Goal: Information Seeking & Learning: Learn about a topic

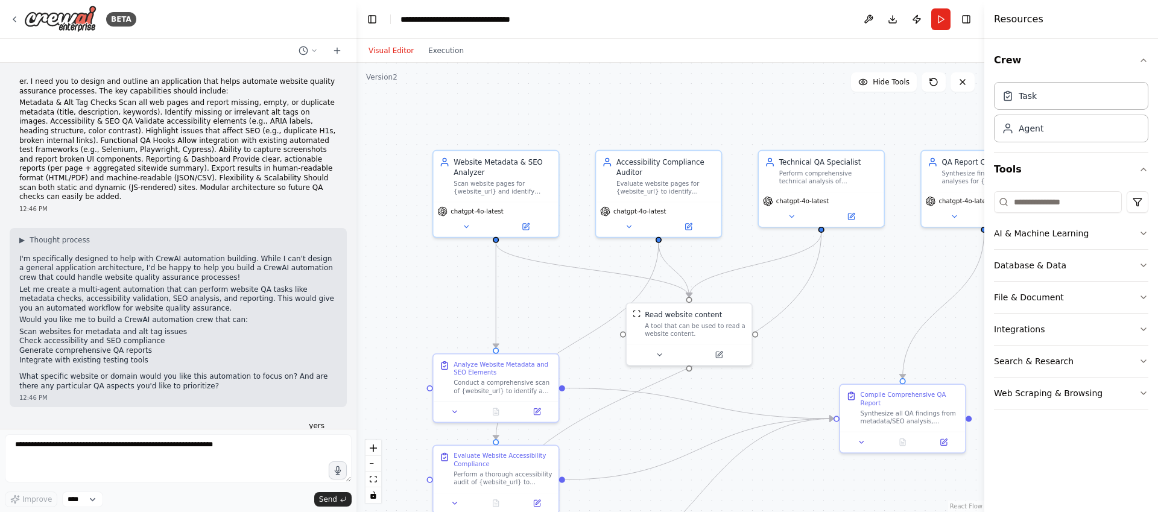
scroll to position [1493, 0]
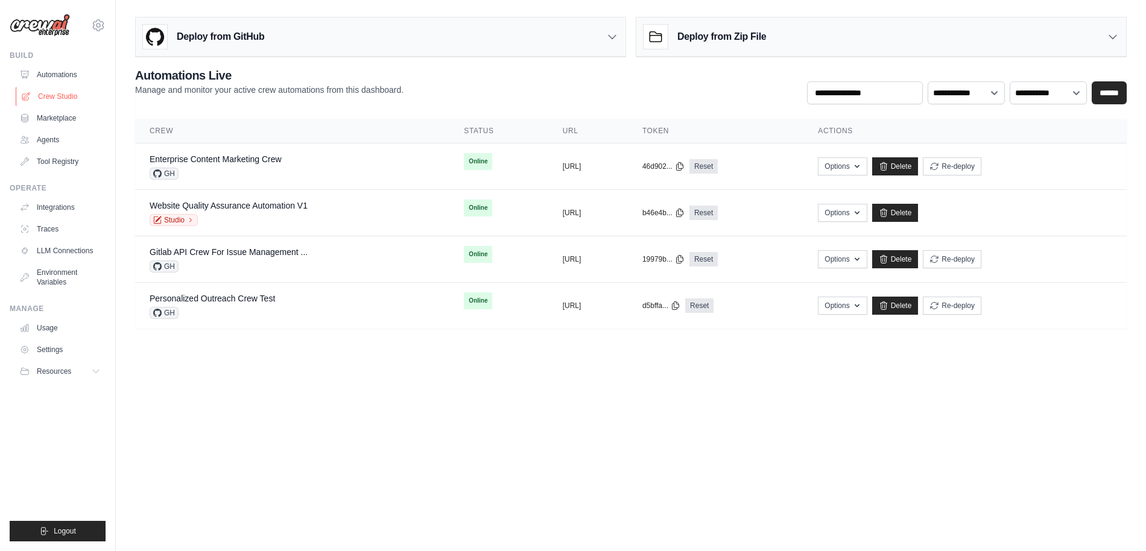
click at [48, 99] on link "Crew Studio" at bounding box center [61, 96] width 91 height 19
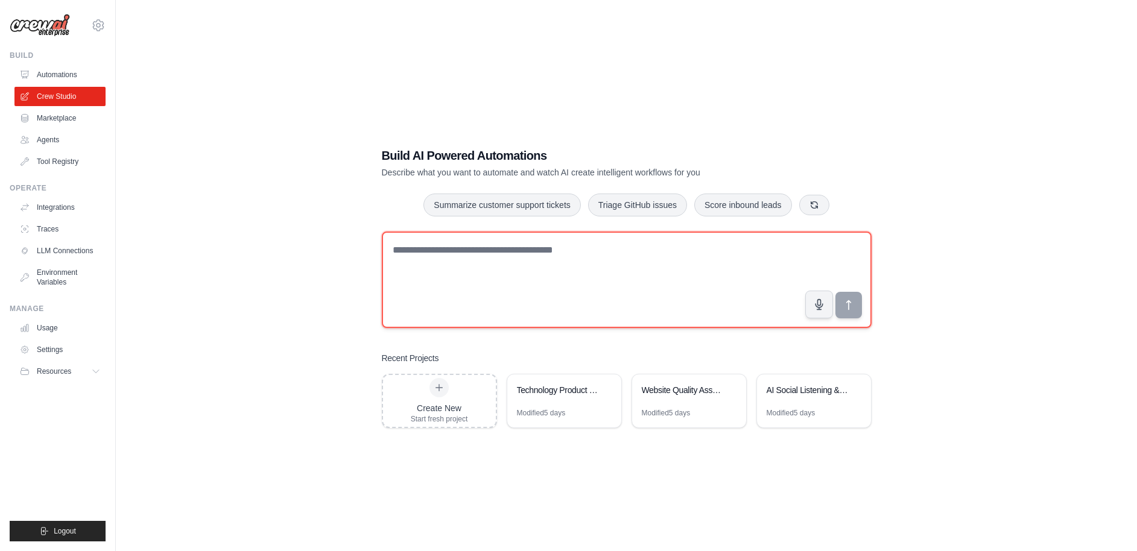
click at [586, 278] on textarea at bounding box center [627, 280] width 490 height 97
type textarea "*"
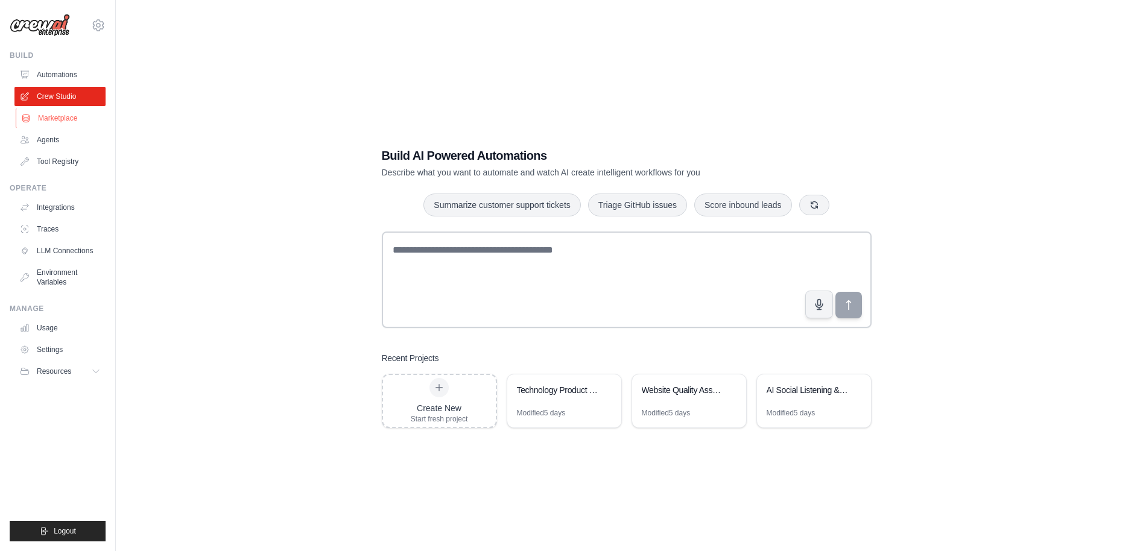
click at [67, 117] on link "Marketplace" at bounding box center [61, 118] width 91 height 19
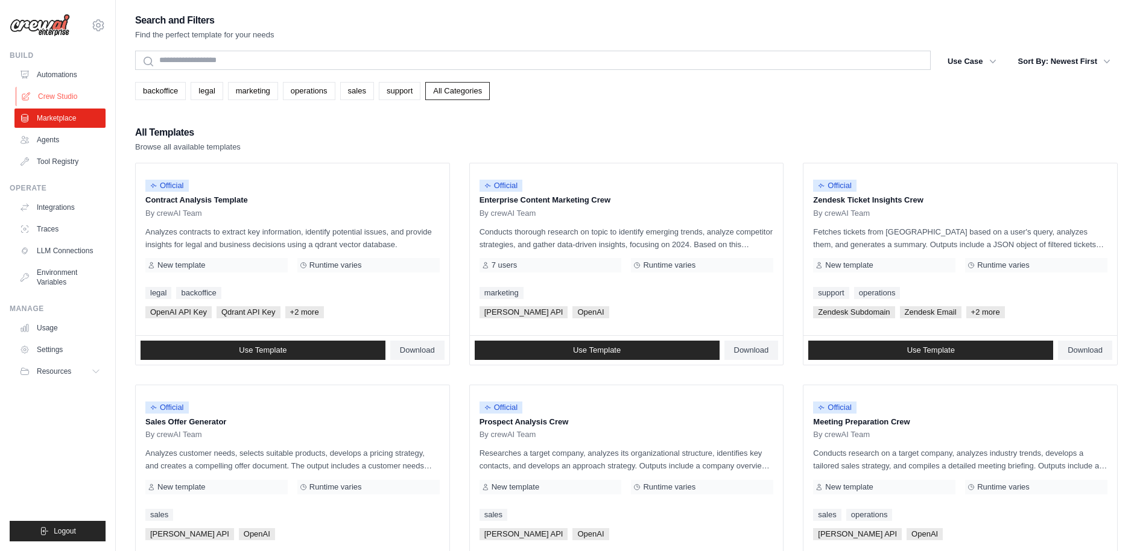
click at [51, 100] on link "Crew Studio" at bounding box center [61, 96] width 91 height 19
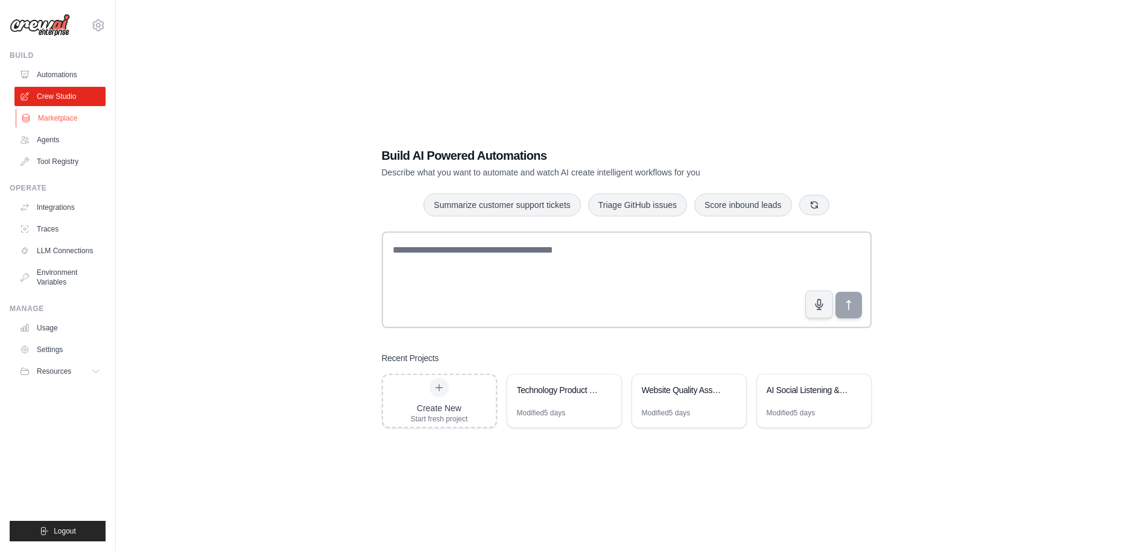
click at [50, 122] on link "Marketplace" at bounding box center [61, 118] width 91 height 19
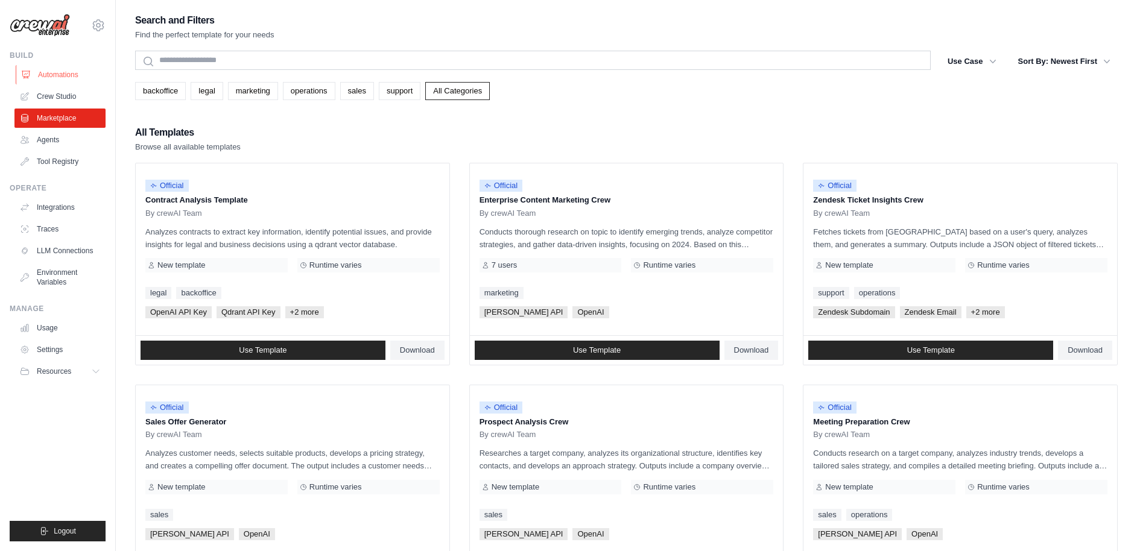
click at [40, 77] on link "Automations" at bounding box center [61, 74] width 91 height 19
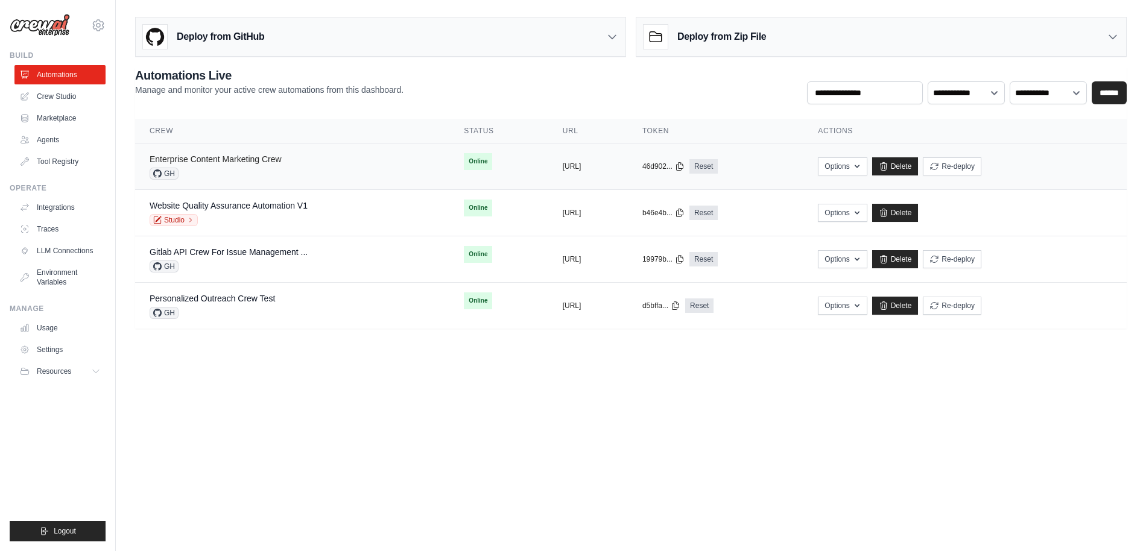
click at [233, 156] on link "Enterprise Content Marketing Crew" at bounding box center [216, 159] width 132 height 10
click at [244, 164] on div "Enterprise Content Marketing Crew" at bounding box center [216, 159] width 132 height 12
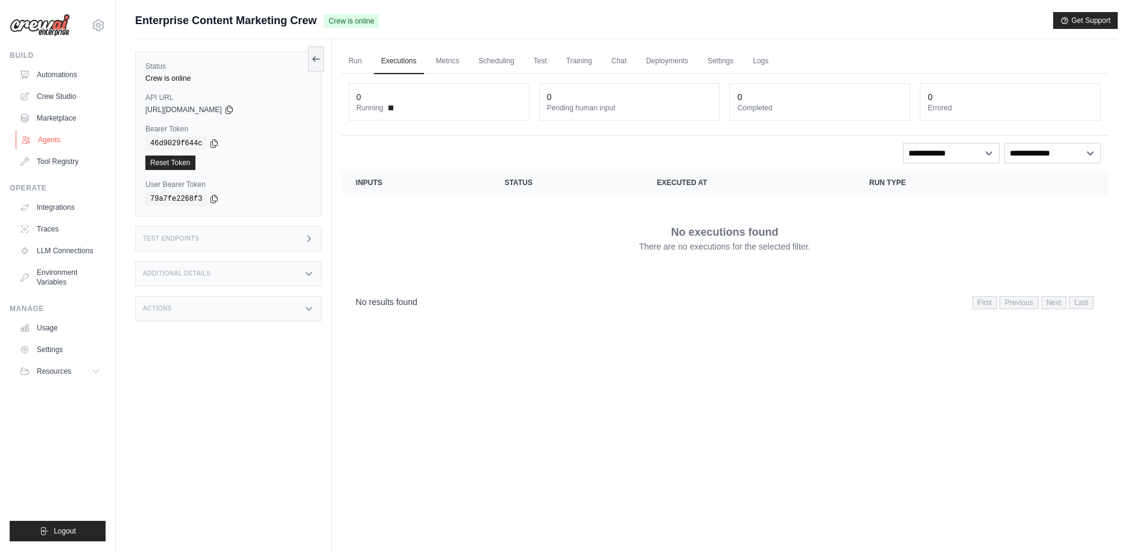
click at [55, 144] on link "Agents" at bounding box center [61, 139] width 91 height 19
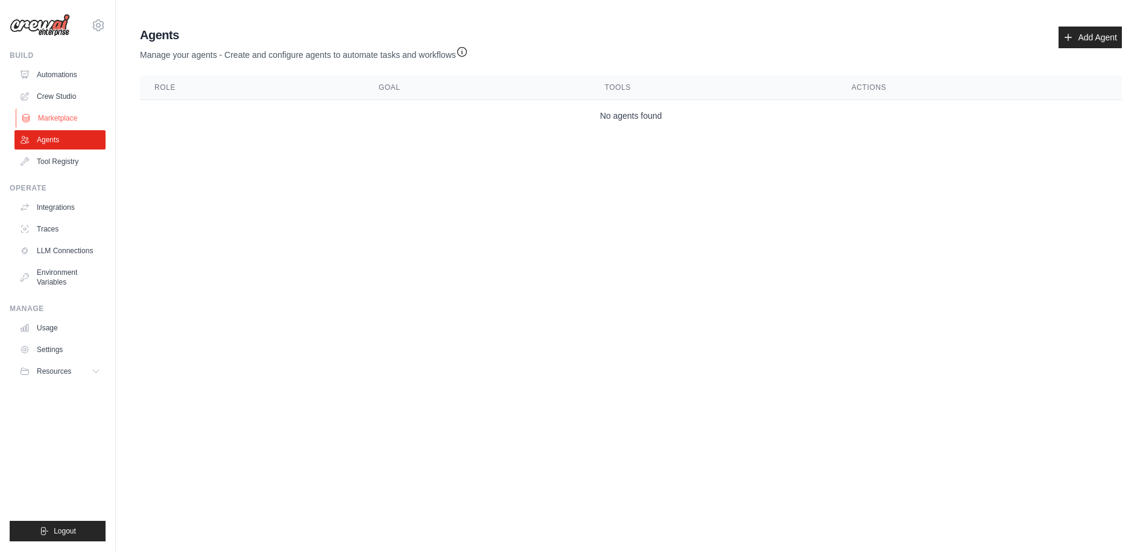
click at [62, 119] on link "Marketplace" at bounding box center [61, 118] width 91 height 19
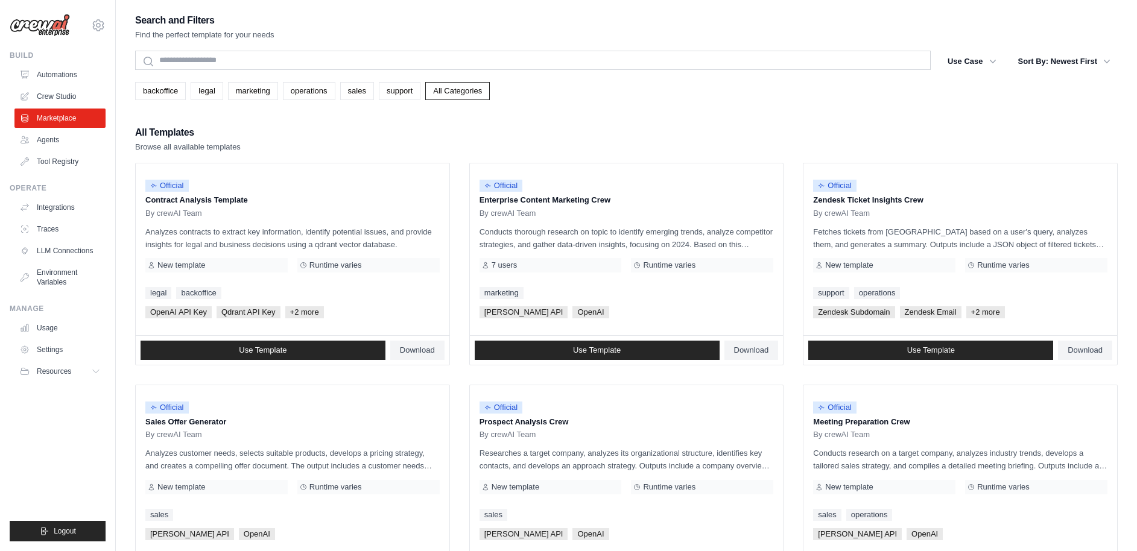
click at [811, 49] on div "Search and Filters Find the perfect template for your needs Search Use Case bac…" at bounding box center [626, 551] width 983 height 1079
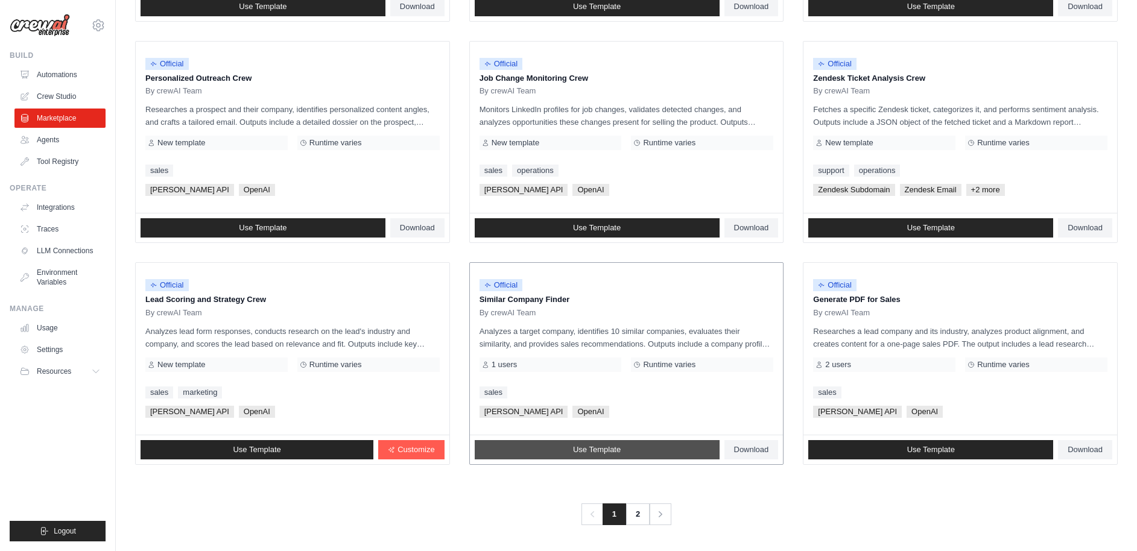
scroll to position [566, 0]
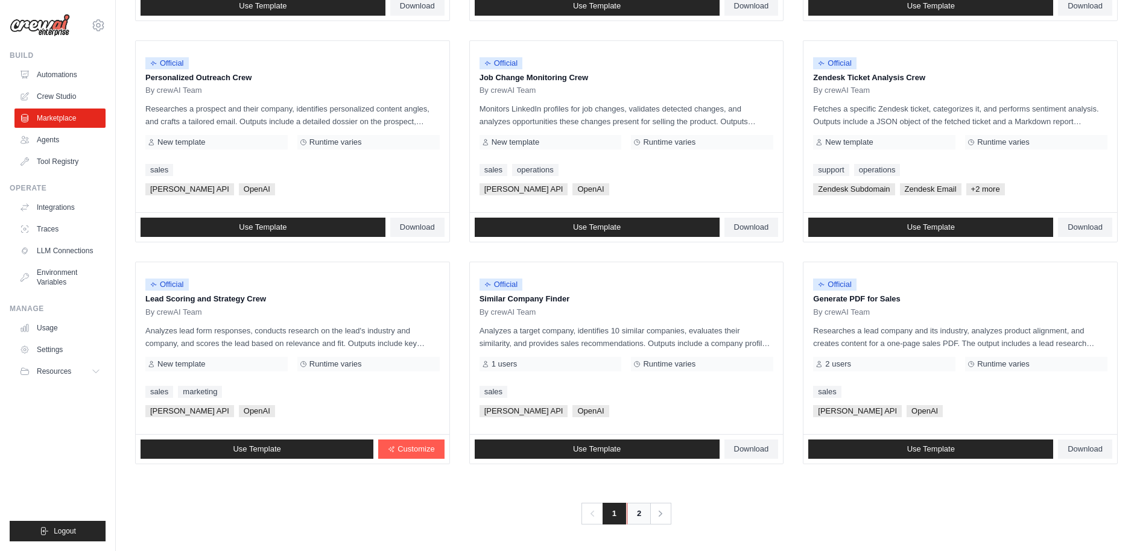
click at [630, 516] on link "2" at bounding box center [639, 514] width 24 height 22
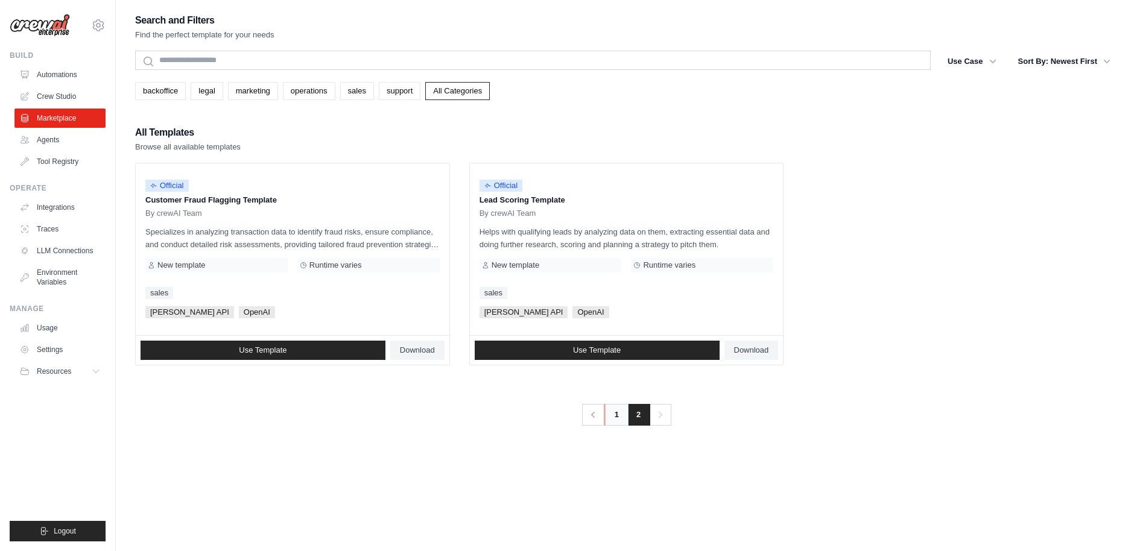
click at [623, 419] on link "1" at bounding box center [616, 415] width 24 height 22
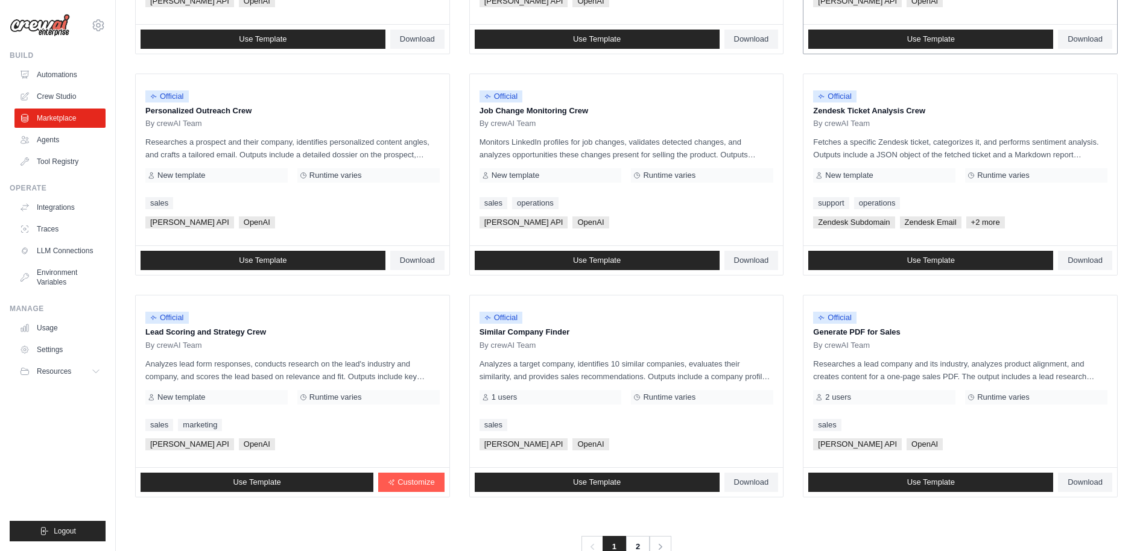
scroll to position [566, 0]
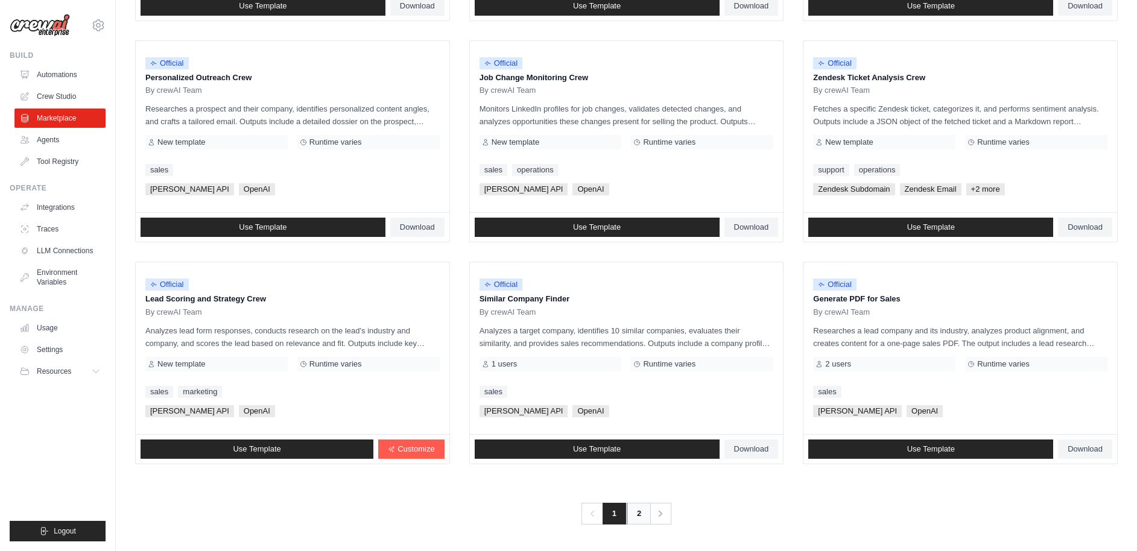
click at [635, 517] on link "2" at bounding box center [639, 514] width 24 height 22
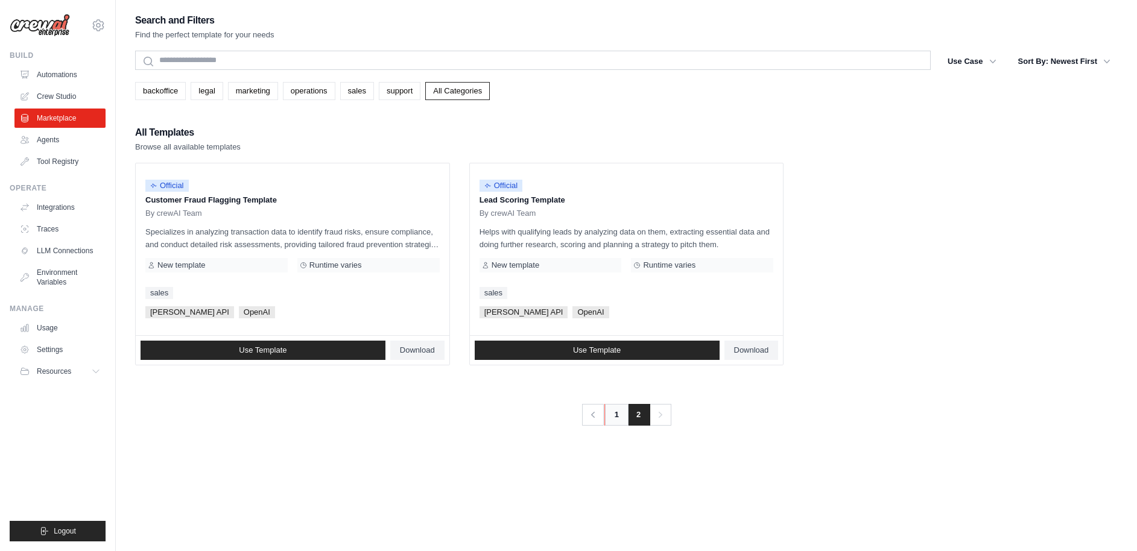
click at [620, 419] on link "1" at bounding box center [616, 415] width 24 height 22
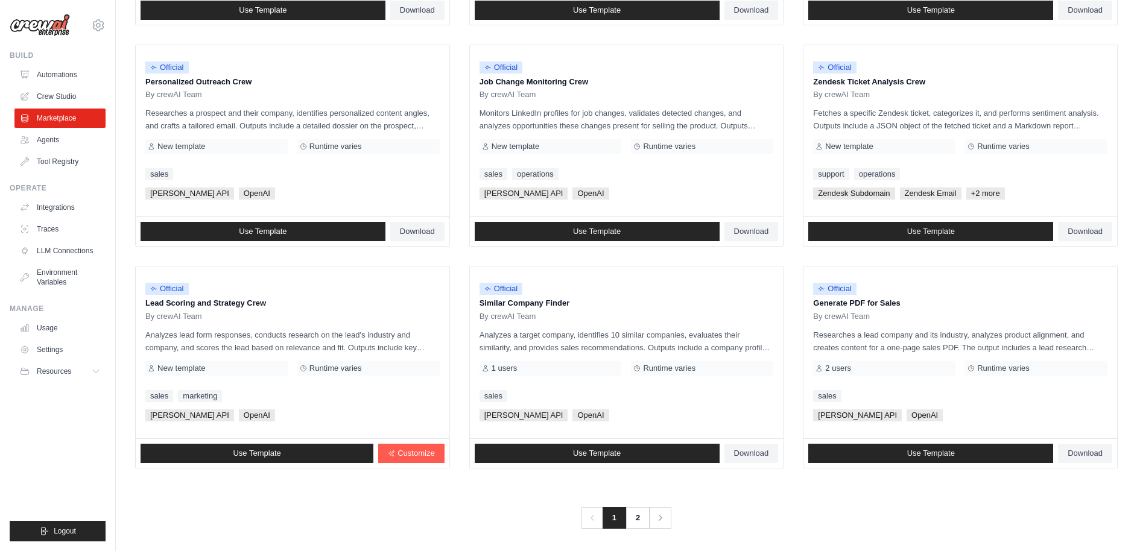
scroll to position [566, 0]
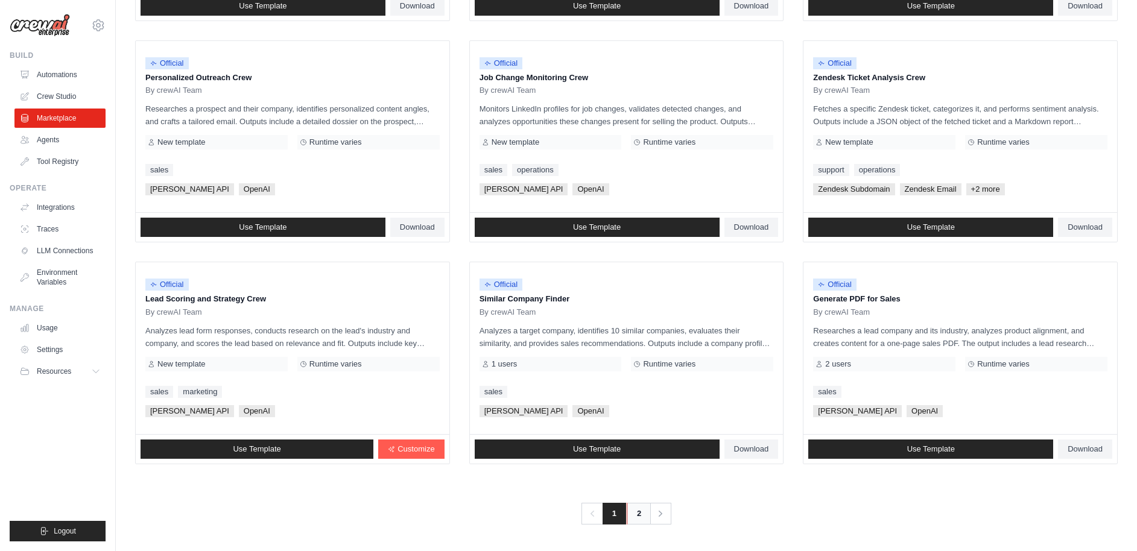
click at [639, 513] on link "2" at bounding box center [639, 514] width 24 height 22
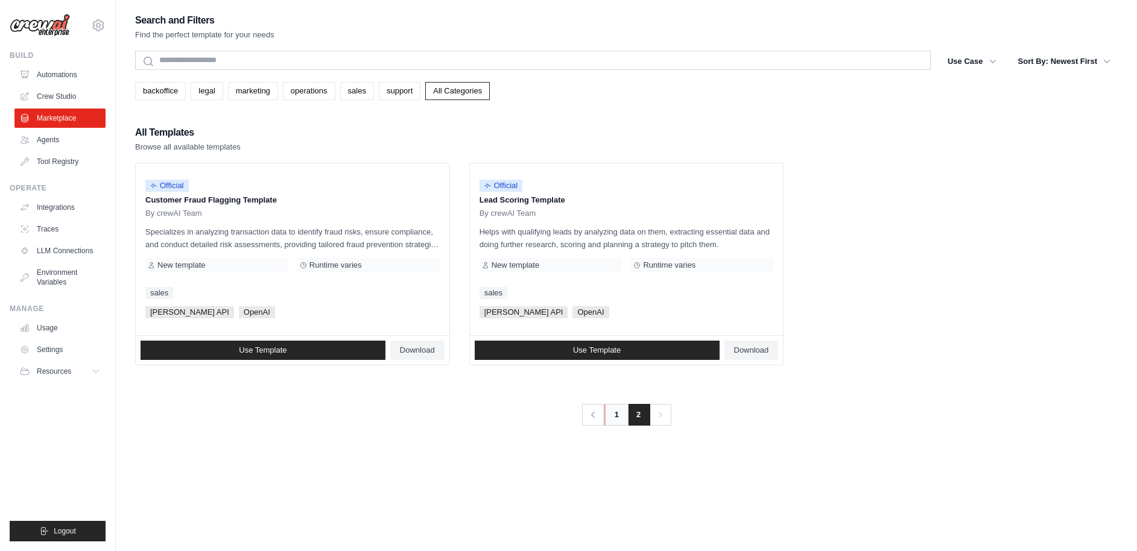
click at [607, 423] on link "1" at bounding box center [616, 415] width 24 height 22
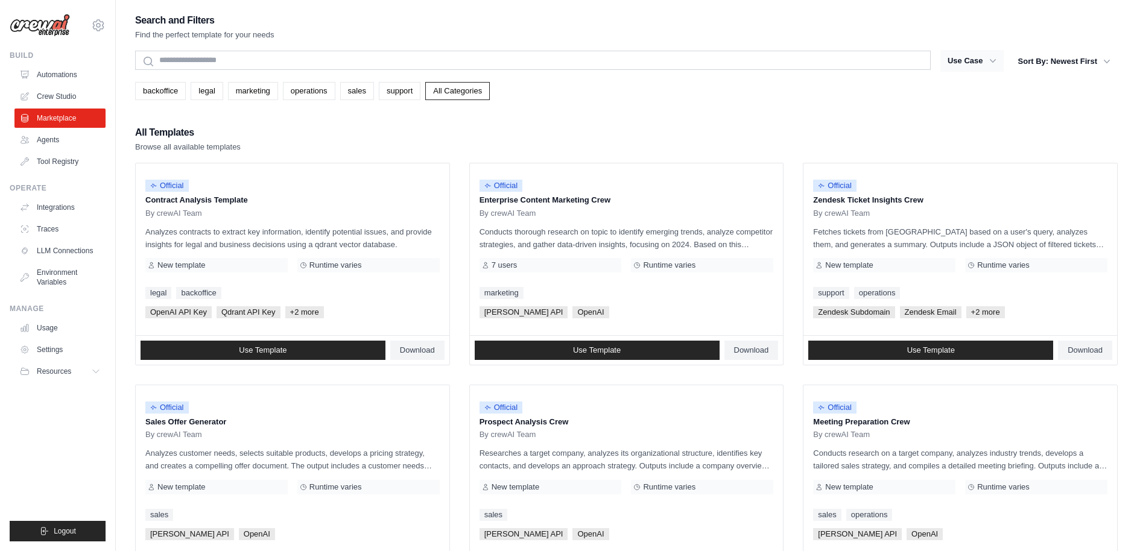
click at [978, 59] on button "Use Case" at bounding box center [971, 61] width 63 height 22
click at [995, 62] on icon "button" at bounding box center [993, 61] width 12 height 12
click at [1064, 59] on button "Sort By: Newest First" at bounding box center [1064, 61] width 107 height 22
click at [217, 121] on div "Search and Filters Find the perfect template for your needs Search Use Case bac…" at bounding box center [626, 551] width 983 height 1079
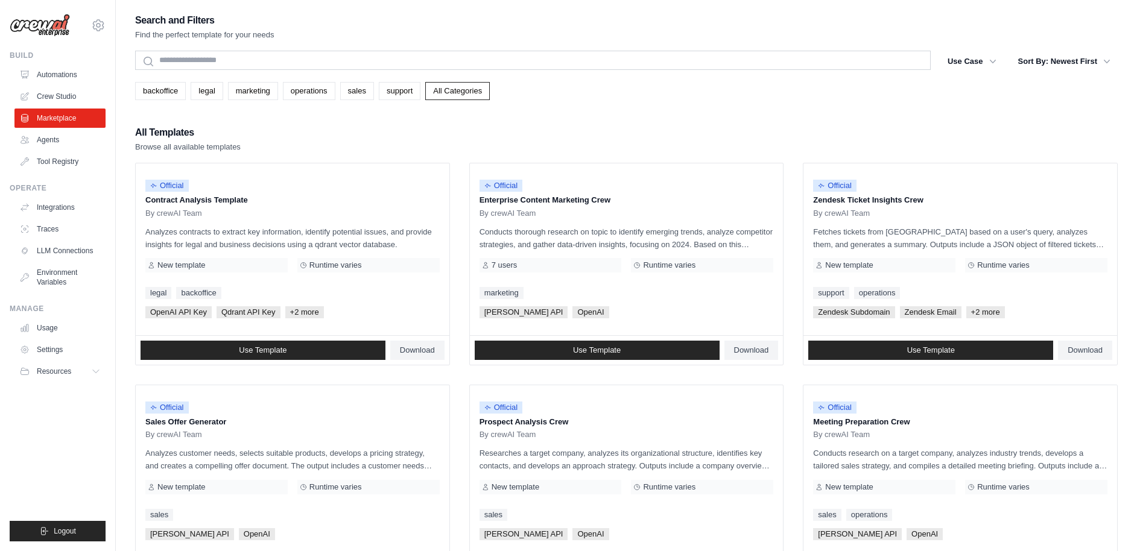
click at [46, 30] on img at bounding box center [40, 25] width 60 height 23
click at [48, 28] on img at bounding box center [40, 25] width 60 height 23
click at [49, 66] on link "Automations" at bounding box center [61, 74] width 91 height 19
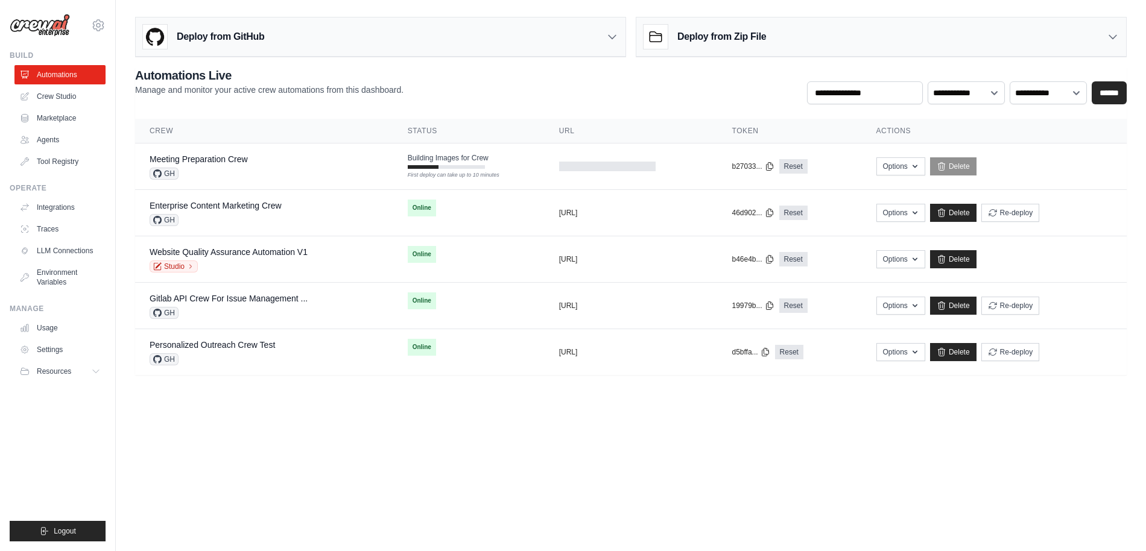
click at [281, 415] on body "[EMAIL_ADDRESS][DOMAIN_NAME] Deerfield Group ✓ Deerfield Agency Settings Build …" at bounding box center [573, 275] width 1146 height 551
